Goal: Transaction & Acquisition: Purchase product/service

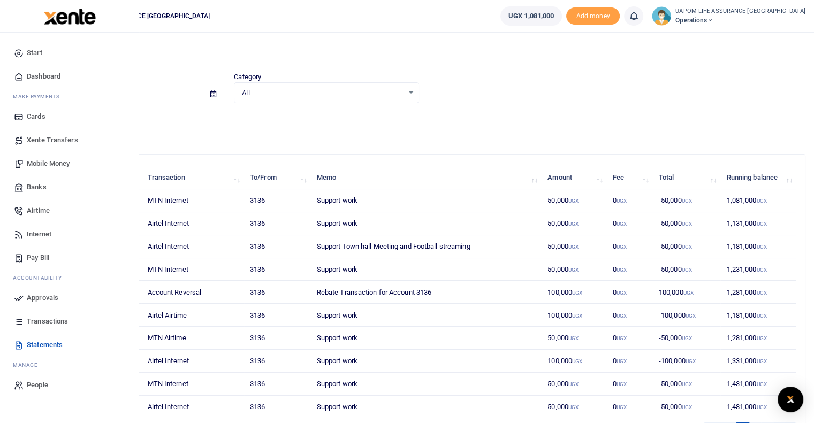
click at [40, 209] on span "Airtime" at bounding box center [38, 211] width 23 height 11
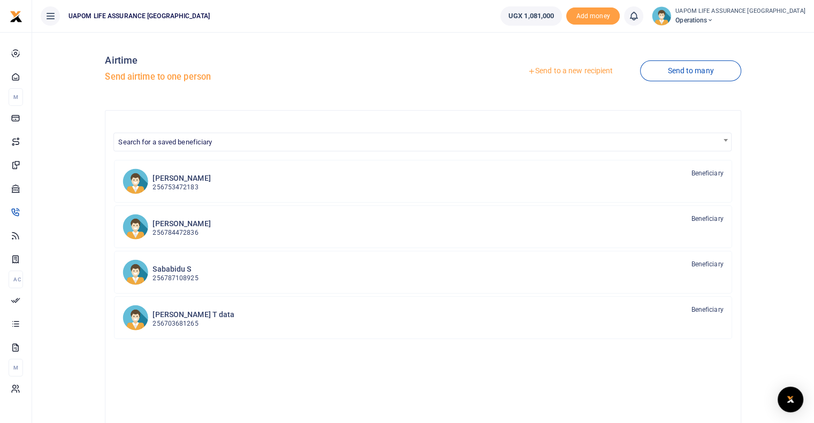
click at [595, 68] on link "Send to a new recipient" at bounding box center [571, 71] width 140 height 19
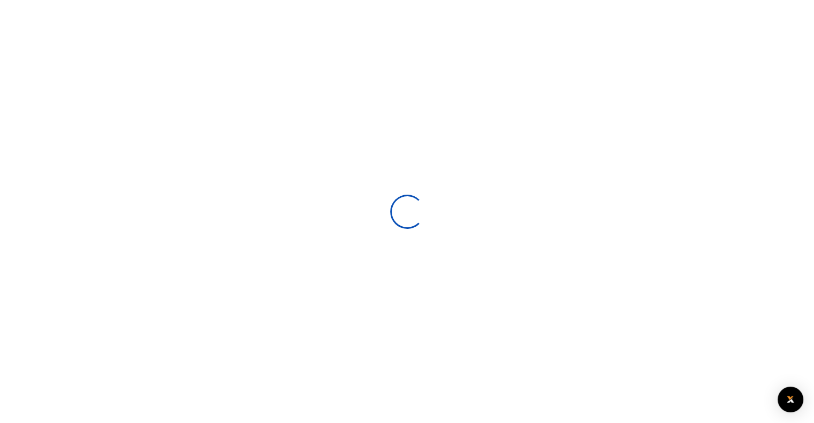
select select
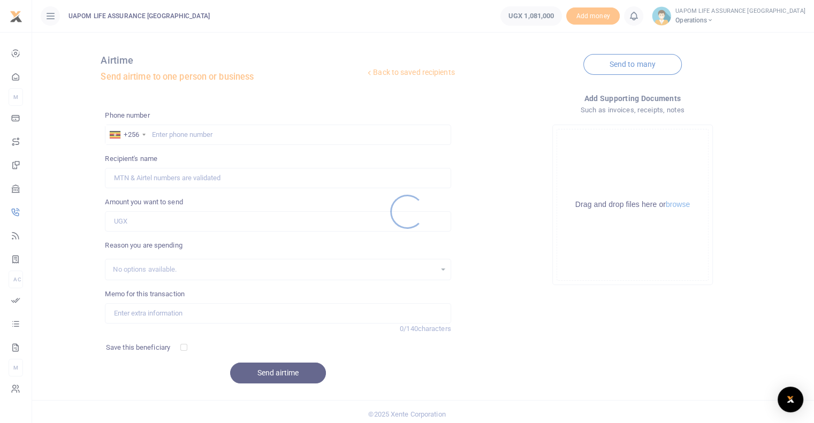
click at [264, 141] on div at bounding box center [407, 211] width 814 height 423
click at [265, 135] on div at bounding box center [407, 211] width 814 height 423
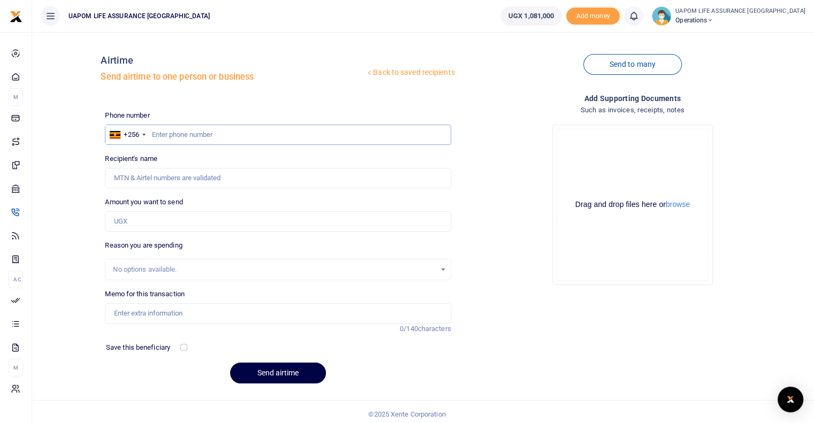
click at [265, 139] on input "text" at bounding box center [278, 135] width 346 height 20
paste input "700652466"
type input "700652466"
type input "[PERSON_NAME]"
type input "700652466"
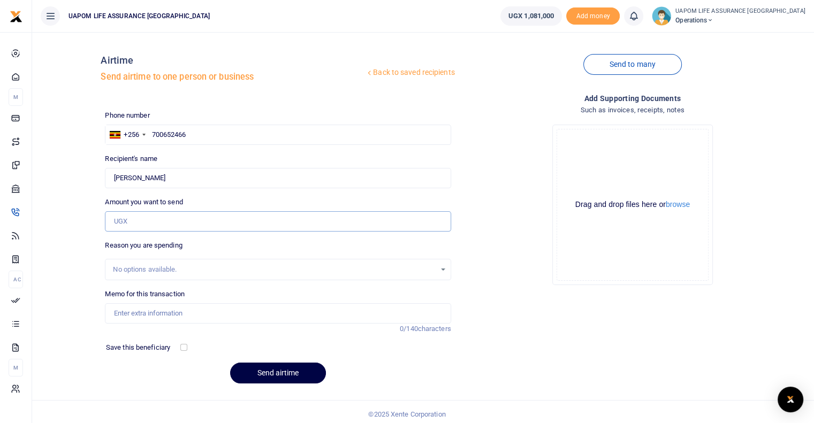
click at [173, 222] on input "Amount you want to send" at bounding box center [278, 221] width 346 height 20
type input "30,000"
click at [153, 315] on input "Memo for this transaction" at bounding box center [278, 314] width 346 height 20
click at [111, 312] on input "Support Socail" at bounding box center [278, 314] width 346 height 20
click at [202, 312] on input "data Support Socail" at bounding box center [278, 314] width 346 height 20
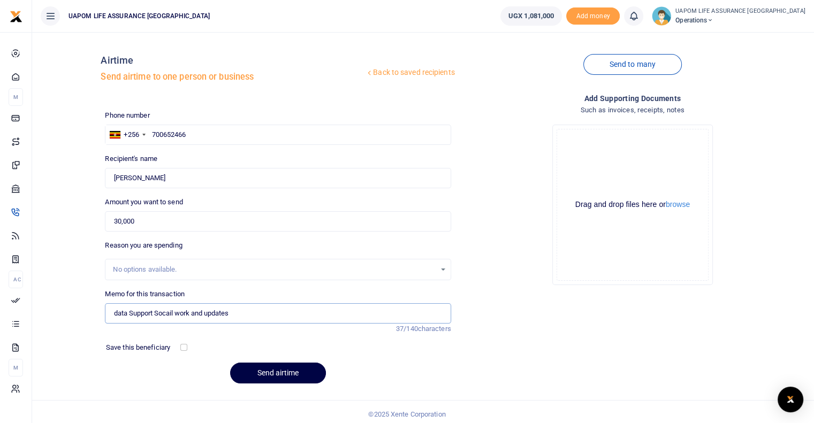
click at [128, 311] on input "data Support Socail work and updates" at bounding box center [278, 314] width 346 height 20
type input "Airtime converted to Data Support Socail work and updates"
click at [293, 370] on button "Send airtime" at bounding box center [278, 373] width 96 height 21
click at [639, 14] on icon at bounding box center [633, 16] width 11 height 12
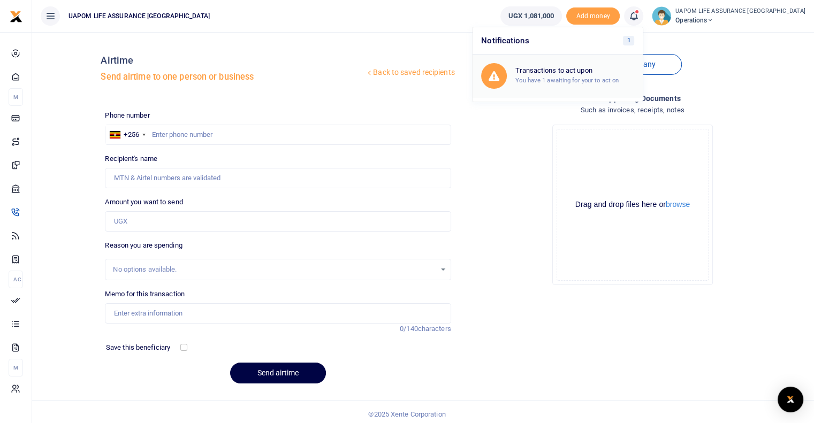
click at [589, 79] on small "You have 1 awaiting for your to act on" at bounding box center [567, 80] width 103 height 7
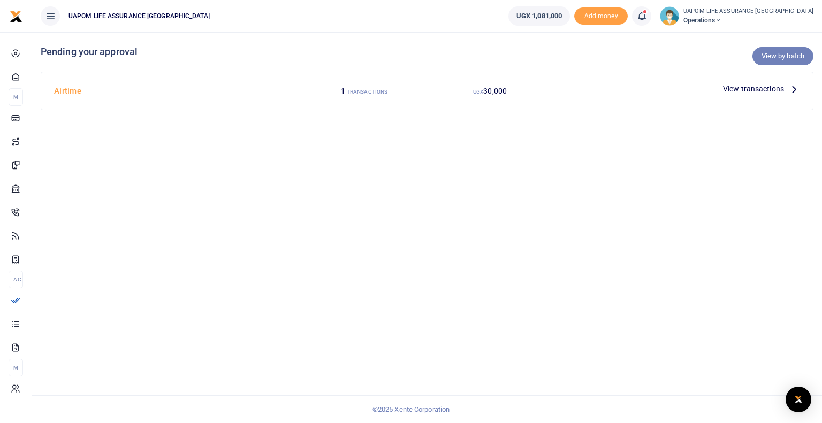
click at [779, 57] on link "View by batch" at bounding box center [783, 56] width 61 height 18
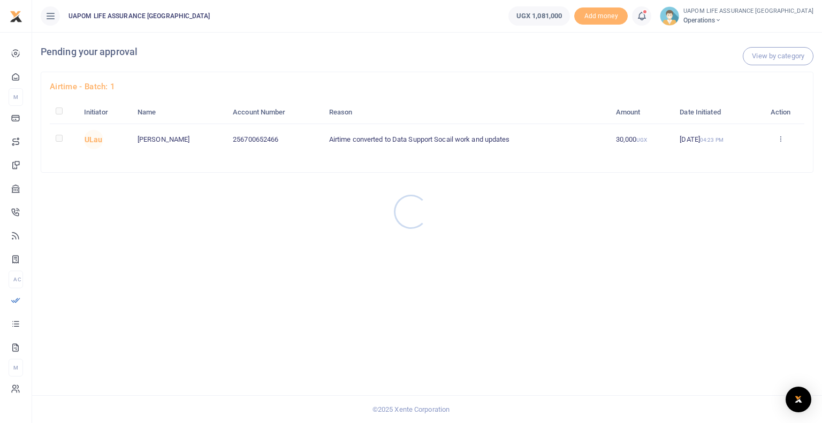
click at [783, 138] on div at bounding box center [411, 211] width 822 height 423
click at [782, 140] on icon at bounding box center [780, 138] width 7 height 7
click at [739, 157] on link "Approve" at bounding box center [742, 156] width 85 height 15
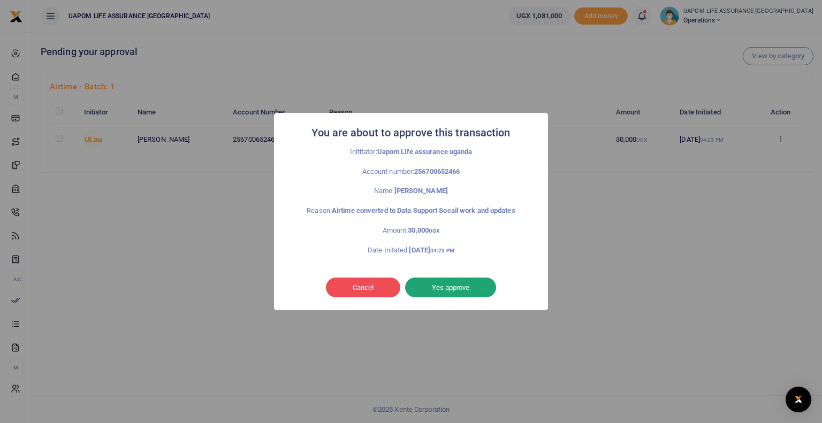
click at [465, 281] on button "Yes approve" at bounding box center [450, 288] width 91 height 20
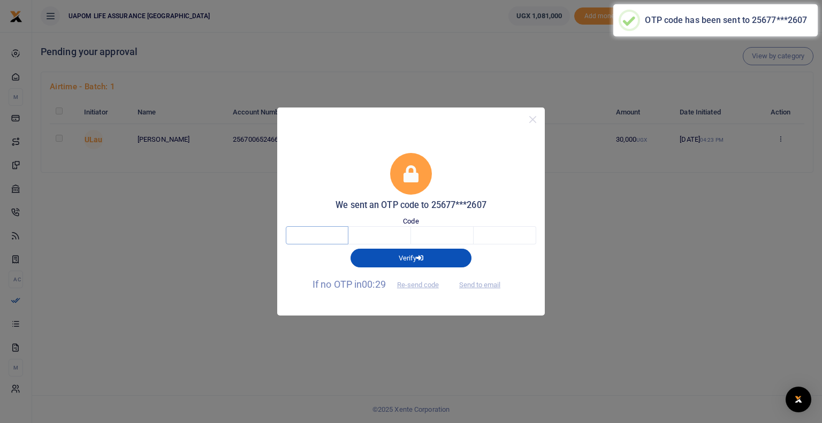
click at [328, 235] on input "text" at bounding box center [317, 235] width 63 height 18
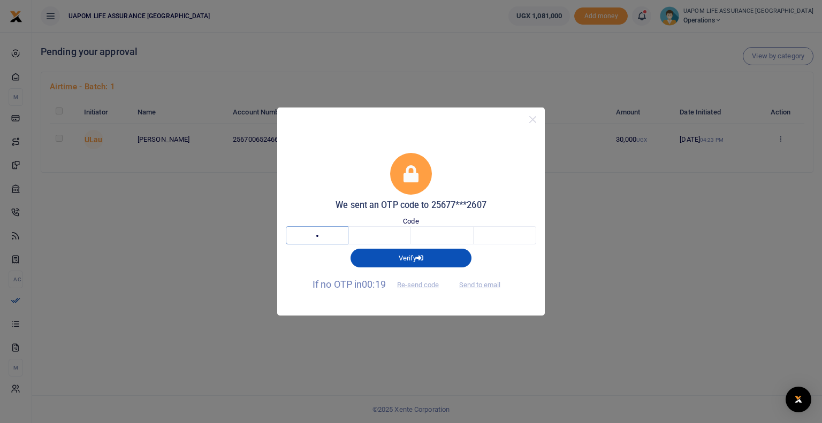
type input "9"
type input "4"
type input "6"
type input "8"
